Goal: Task Accomplishment & Management: Complete application form

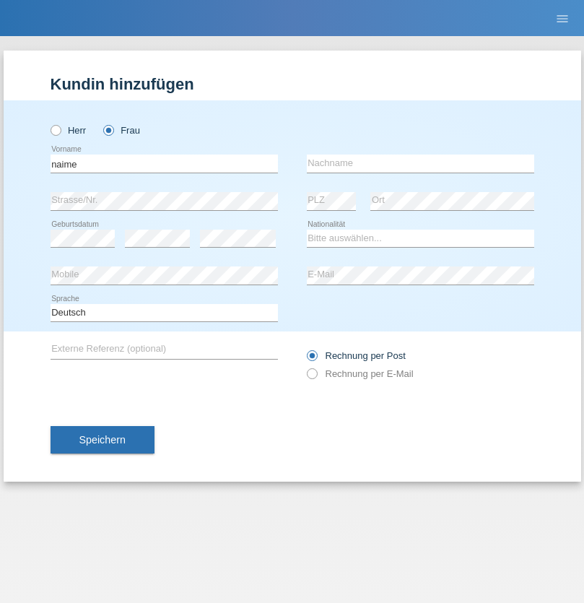
type input "naime"
click at [420, 163] on input "text" at bounding box center [420, 163] width 227 height 18
type input "llugiqi"
select select "CH"
radio input "true"
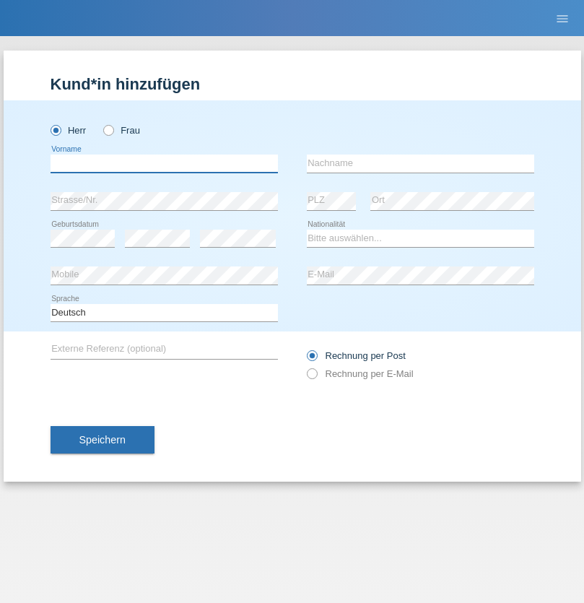
click at [164, 163] on input "text" at bounding box center [164, 163] width 227 height 18
type input "[PERSON_NAME]"
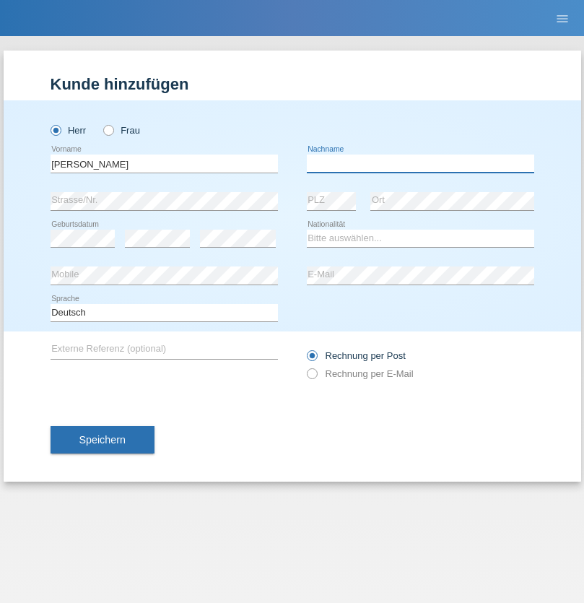
click at [420, 163] on input "text" at bounding box center [420, 163] width 227 height 18
type input "[PERSON_NAME]"
select select "DE"
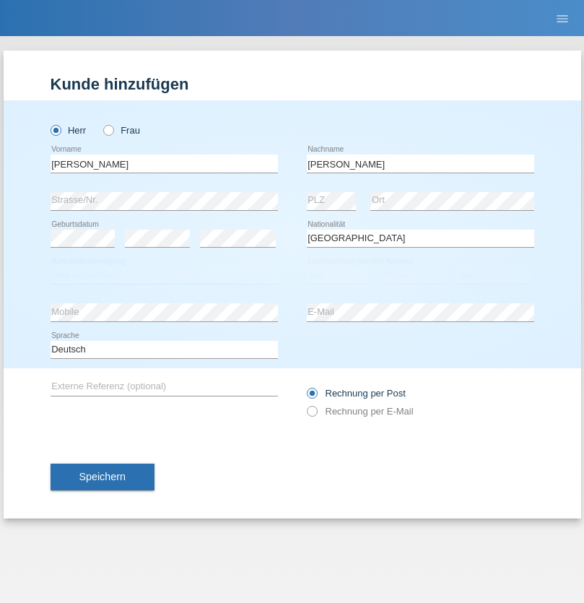
select select "C"
select select "01"
select select "04"
select select "2021"
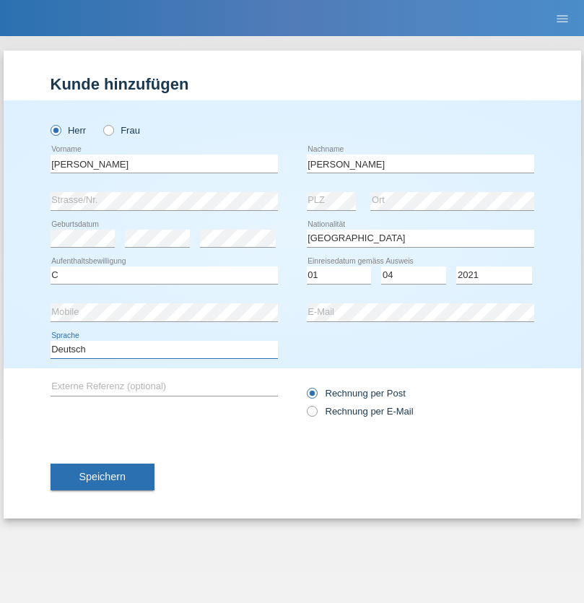
select select "en"
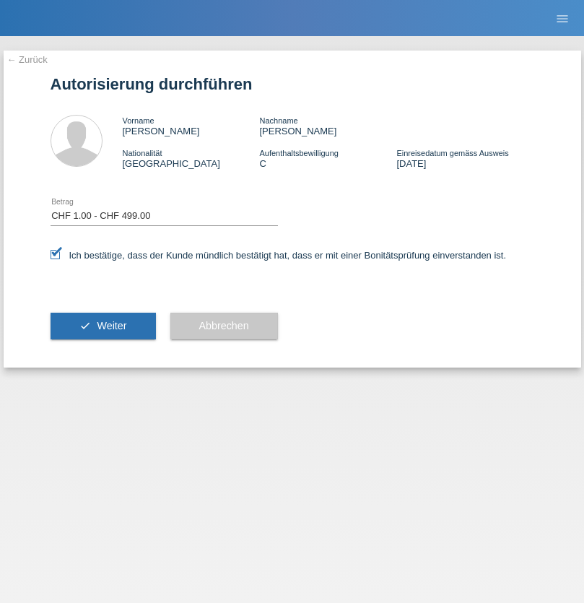
select select "1"
click at [102, 326] on span "Weiter" at bounding box center [112, 326] width 30 height 12
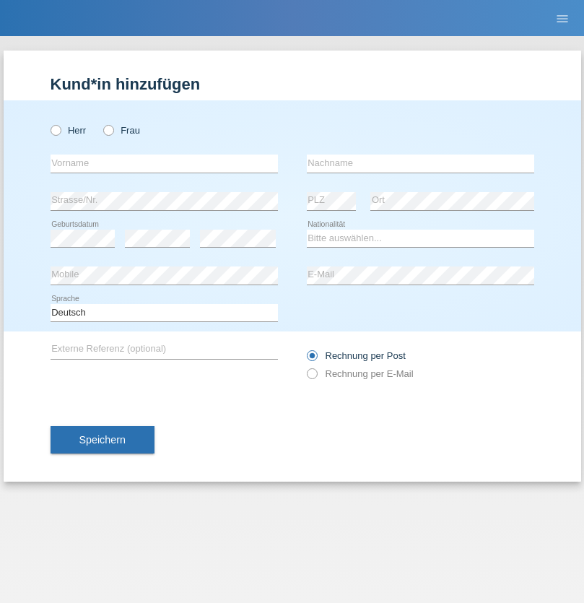
radio input "true"
click at [164, 163] on input "text" at bounding box center [164, 163] width 227 height 18
type input "Mustafa"
click at [420, 163] on input "text" at bounding box center [420, 163] width 227 height 18
type input "Sokol"
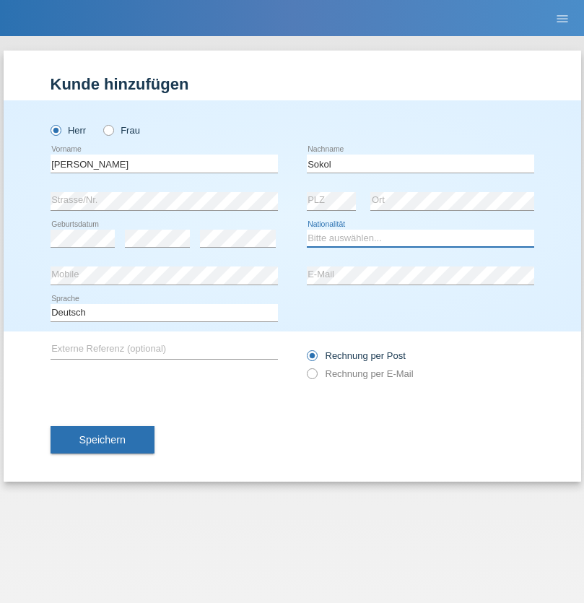
select select "XK"
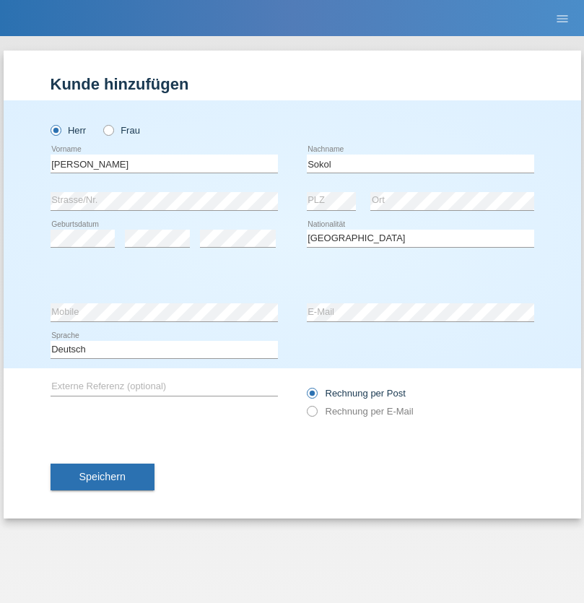
select select "C"
select select "02"
select select "08"
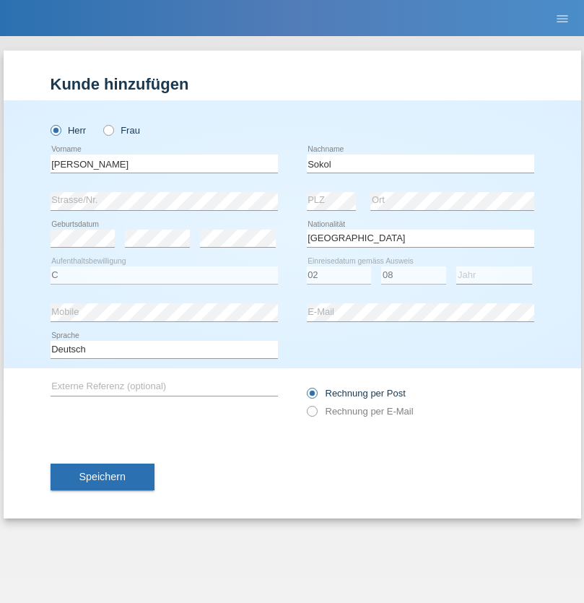
select select "1988"
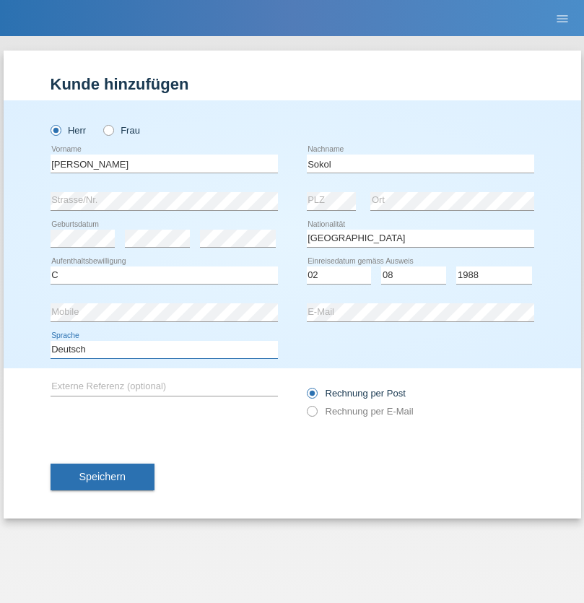
select select "en"
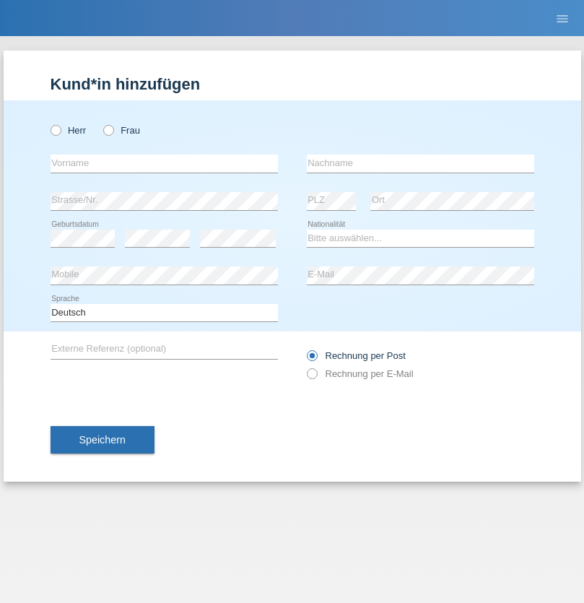
radio input "true"
click at [164, 163] on input "text" at bounding box center [164, 163] width 227 height 18
type input "Mustafa"
click at [420, 163] on input "text" at bounding box center [420, 163] width 227 height 18
type input "Sokol"
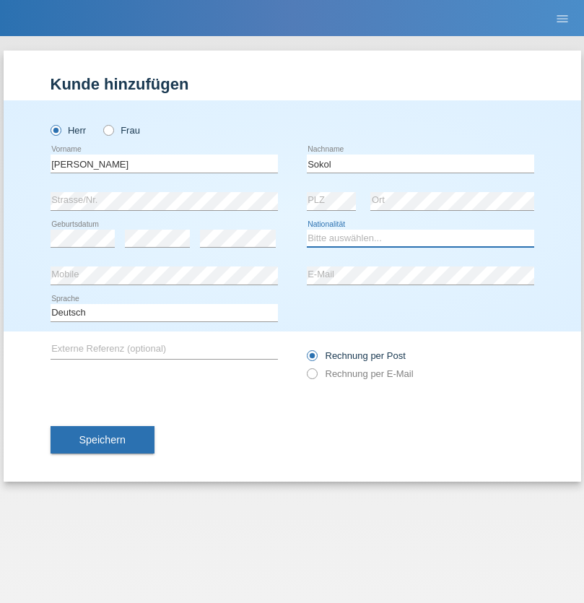
select select "XK"
select select "C"
select select "02"
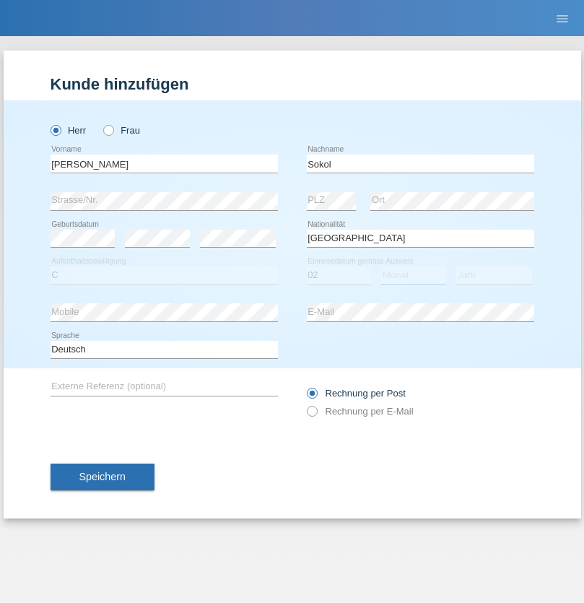
select select "08"
select select "1988"
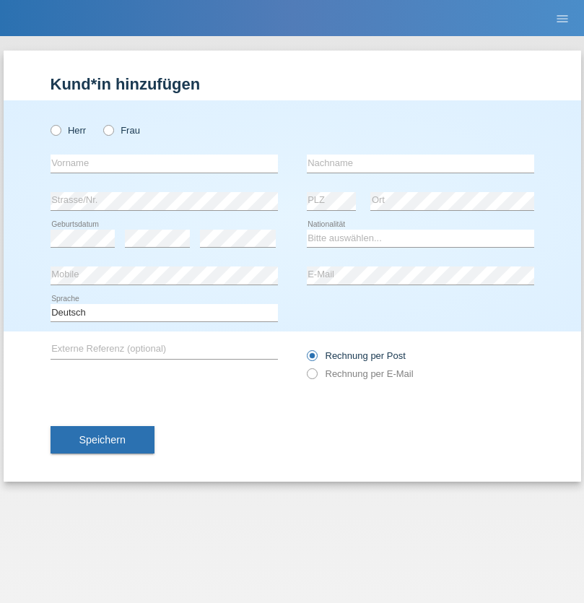
radio input "true"
click at [164, 163] on input "text" at bounding box center [164, 163] width 227 height 18
type input "Shanas"
click at [420, 163] on input "text" at bounding box center [420, 163] width 227 height 18
type input "Baranati"
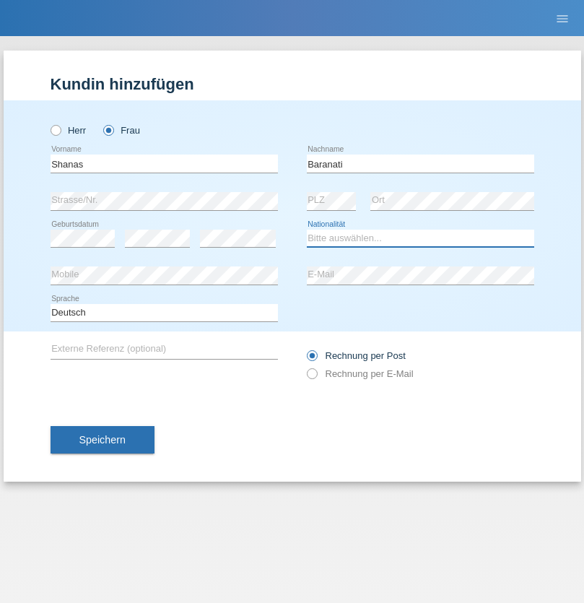
select select "CH"
radio input "true"
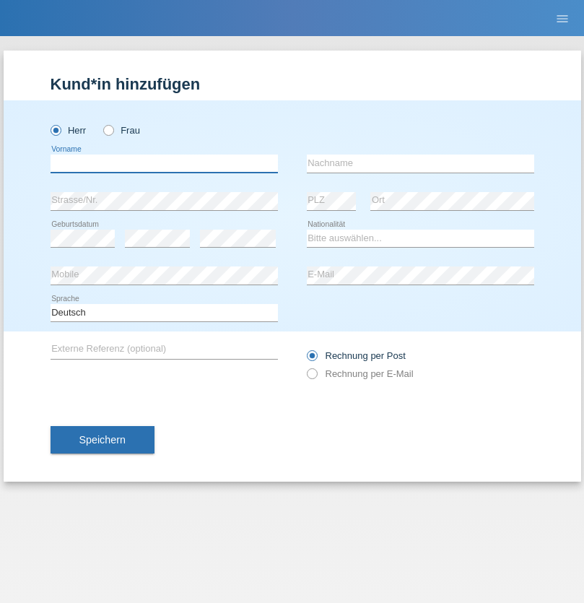
click at [164, 163] on input "text" at bounding box center [164, 163] width 227 height 18
type input "[PERSON_NAME]"
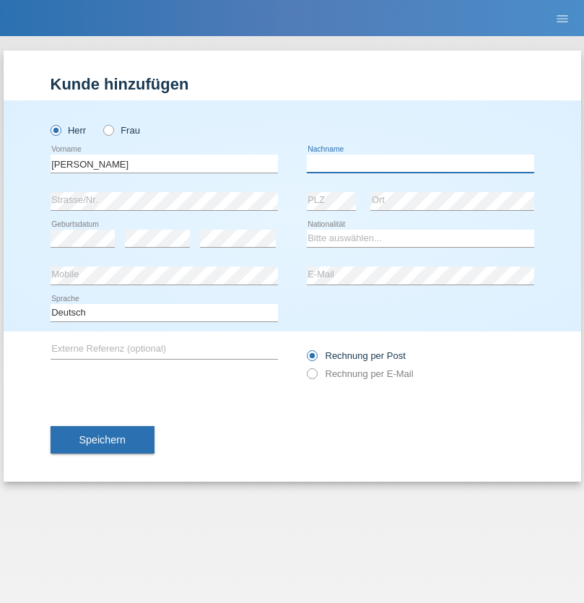
click at [420, 163] on input "text" at bounding box center [420, 163] width 227 height 18
type input "[PERSON_NAME]"
select select "PL"
select select "C"
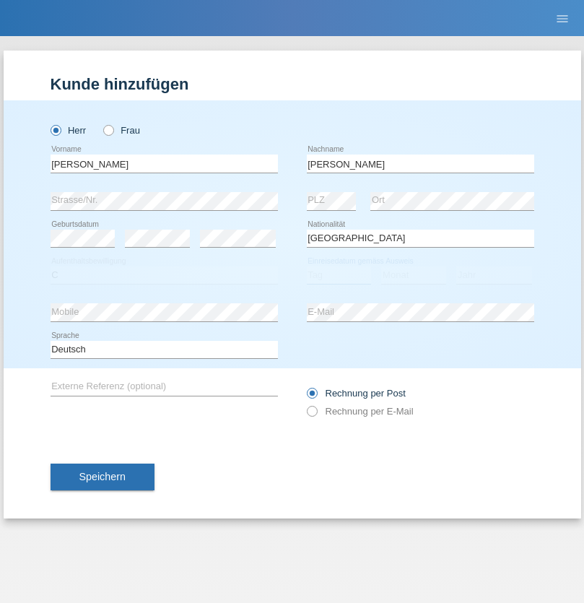
select select "11"
select select "01"
select select "2007"
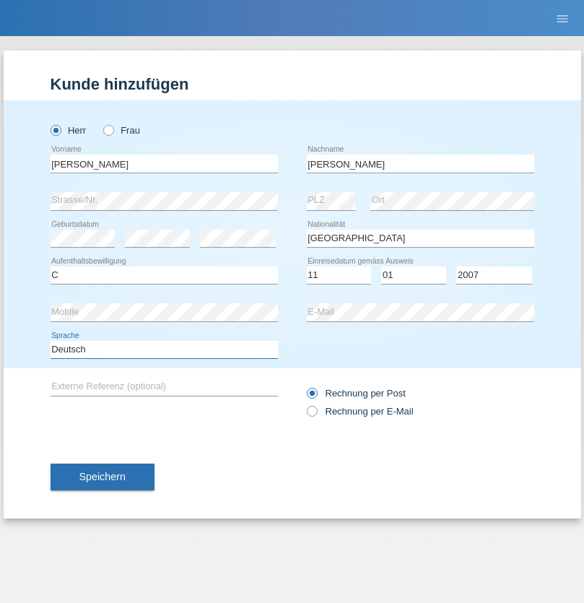
select select "en"
